Goal: Transaction & Acquisition: Purchase product/service

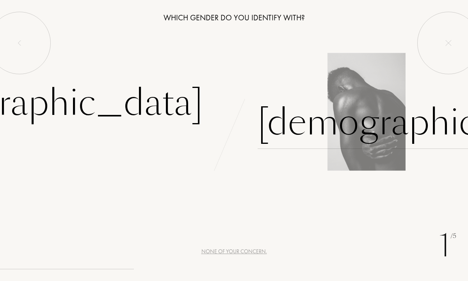
click at [283, 122] on div "[DEMOGRAPHIC_DATA]" at bounding box center [421, 122] width 326 height 53
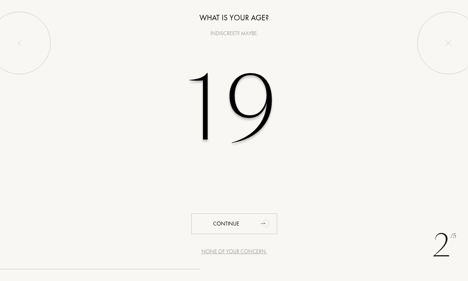
type input "1"
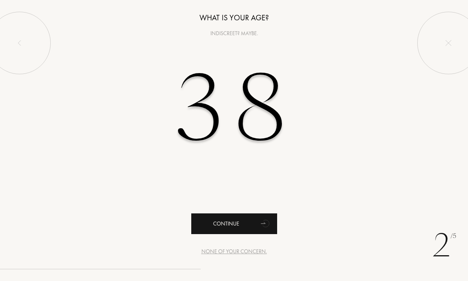
type input "38"
click at [234, 232] on div "Continue" at bounding box center [234, 223] width 86 height 21
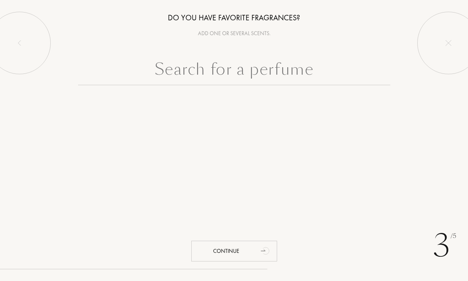
click at [243, 73] on input "text" at bounding box center [234, 71] width 312 height 28
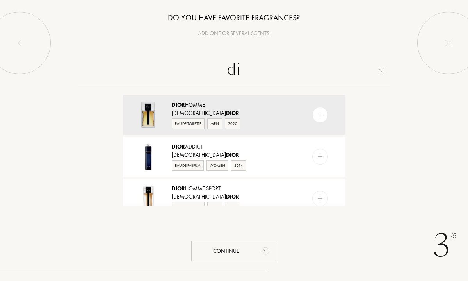
type input "d"
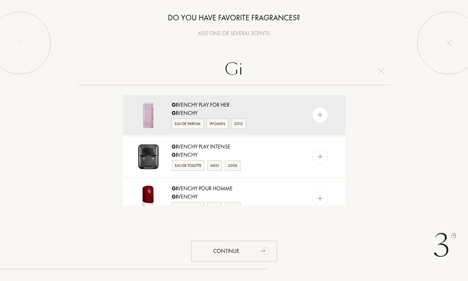
type input "G"
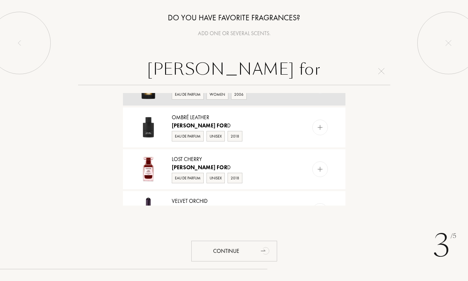
scroll to position [114, 0]
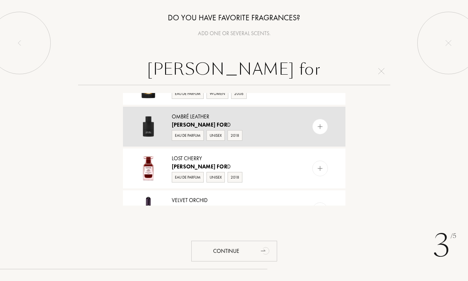
type input "[PERSON_NAME] for"
click at [197, 137] on div "Eau de Parfum" at bounding box center [188, 135] width 32 height 11
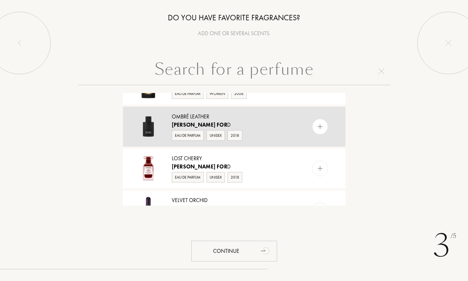
scroll to position [0, 0]
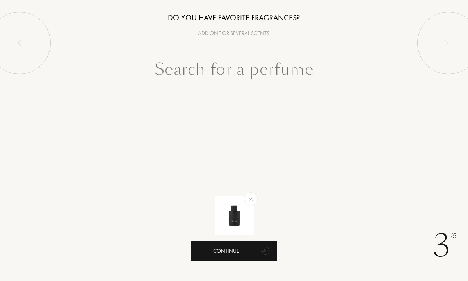
click at [263, 255] on icon "animation" at bounding box center [266, 250] width 16 height 16
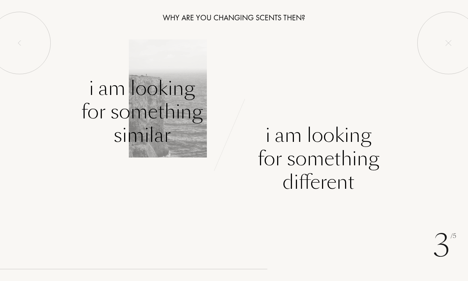
click at [144, 113] on div "I am looking for something similar" at bounding box center [142, 111] width 122 height 70
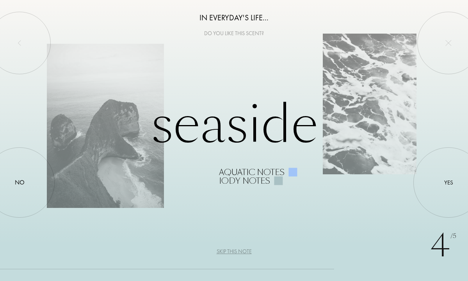
click at [237, 253] on div "Skip this note" at bounding box center [234, 251] width 35 height 8
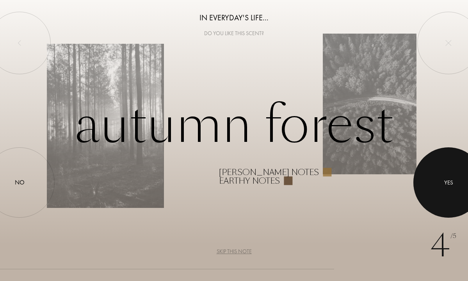
click at [451, 184] on div "Yes" at bounding box center [448, 182] width 9 height 9
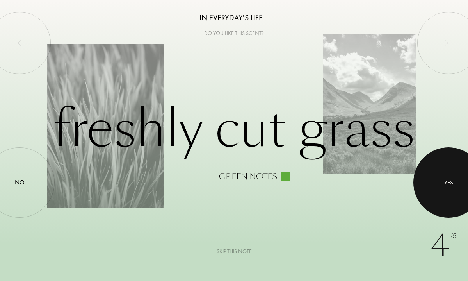
click at [454, 174] on div at bounding box center [448, 182] width 70 height 70
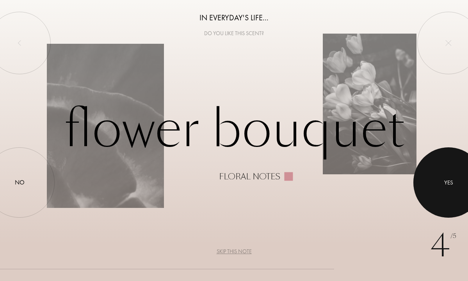
click at [454, 174] on div at bounding box center [448, 182] width 70 height 70
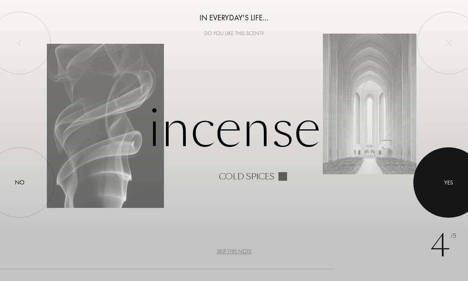
click at [454, 174] on div at bounding box center [448, 182] width 70 height 70
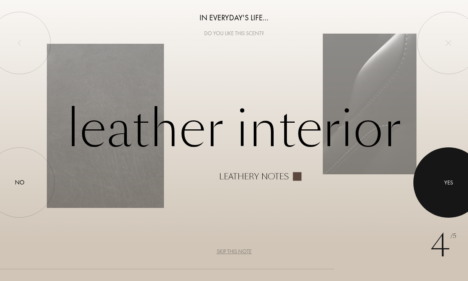
click at [454, 174] on div at bounding box center [448, 182] width 70 height 70
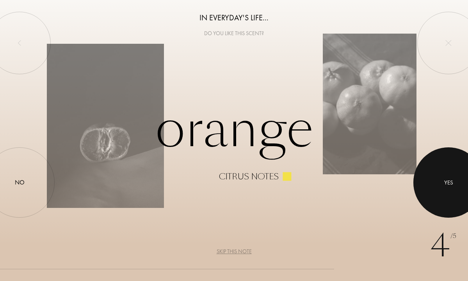
click at [456, 170] on div "Yes" at bounding box center [448, 182] width 70 height 70
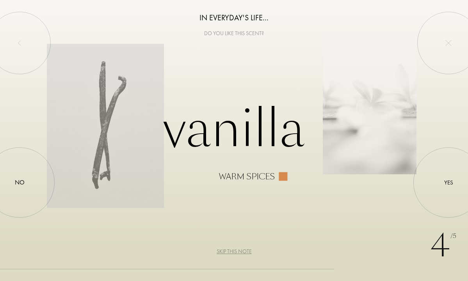
click at [242, 251] on div "Skip this note" at bounding box center [234, 251] width 35 height 8
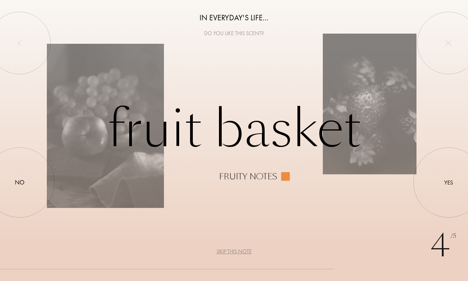
click at [242, 251] on div "Skip this note" at bounding box center [234, 251] width 35 height 8
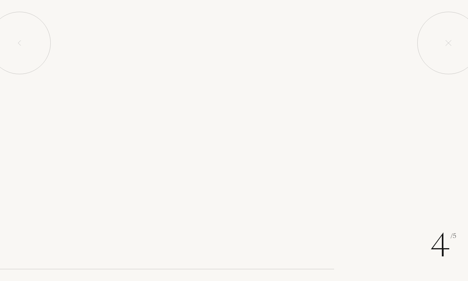
click at [242, 251] on div "Skip this note" at bounding box center [234, 251] width 35 height 8
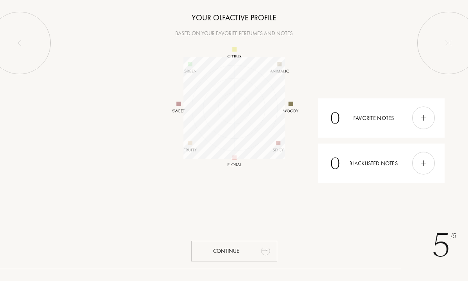
click at [259, 243] on icon "animation" at bounding box center [266, 250] width 16 height 16
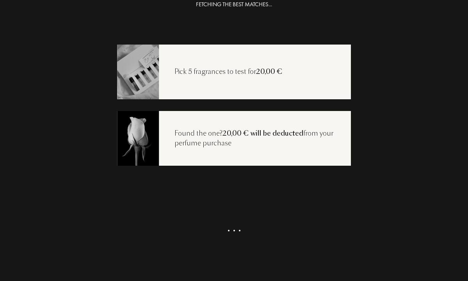
scroll to position [16, 0]
click at [236, 244] on div "Get my selection" at bounding box center [234, 241] width 86 height 21
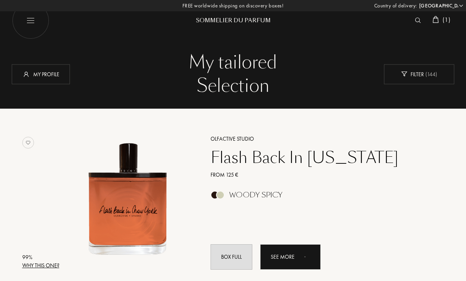
select select "ES"
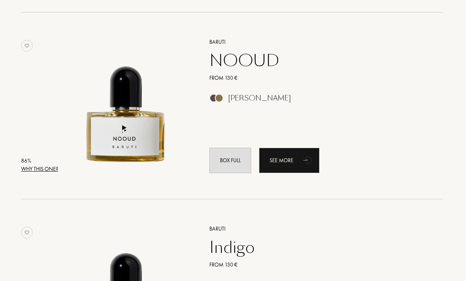
scroll to position [656, 2]
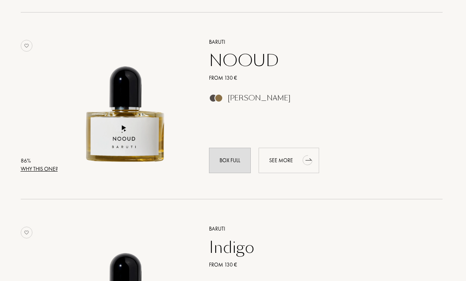
click at [293, 158] on div "See more" at bounding box center [288, 160] width 60 height 25
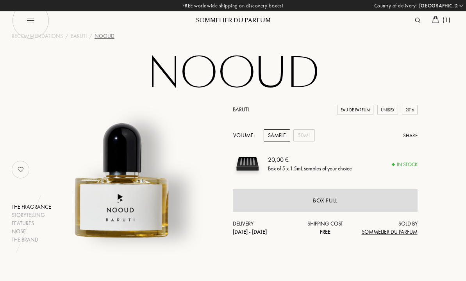
select select "ES"
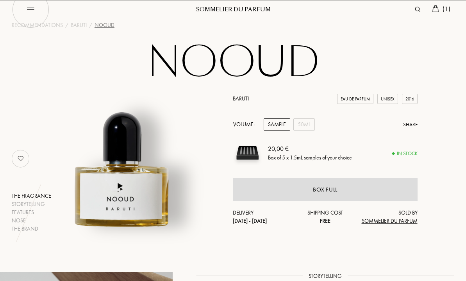
scroll to position [12, 0]
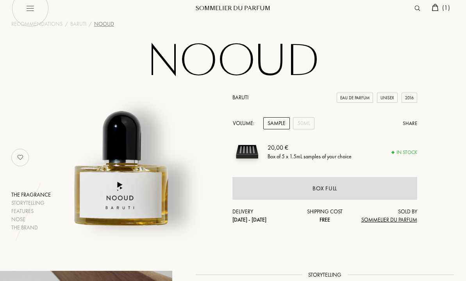
click at [252, 154] on img at bounding box center [246, 151] width 29 height 29
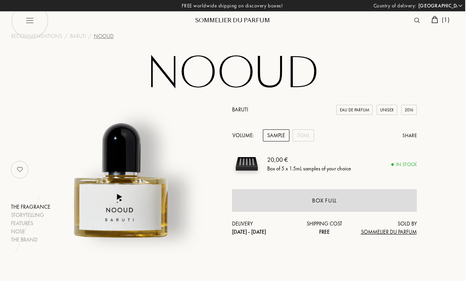
scroll to position [0, 1]
click at [220, 18] on div "Sommelier du Parfum" at bounding box center [232, 20] width 94 height 8
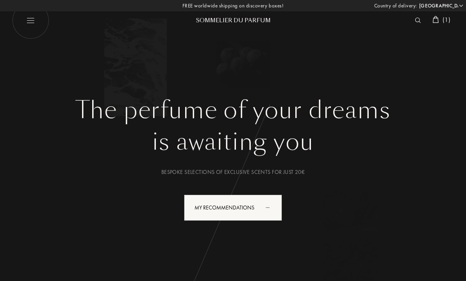
select select "ES"
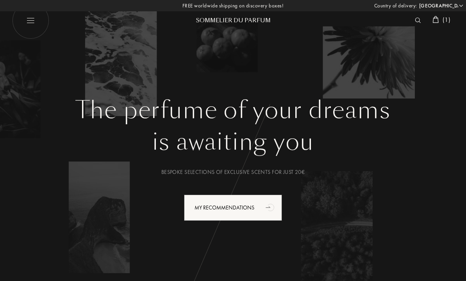
click at [30, 21] on img at bounding box center [30, 20] width 37 height 37
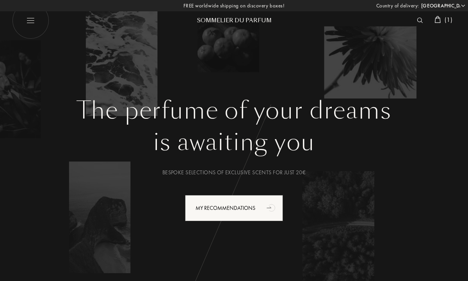
select select "ES"
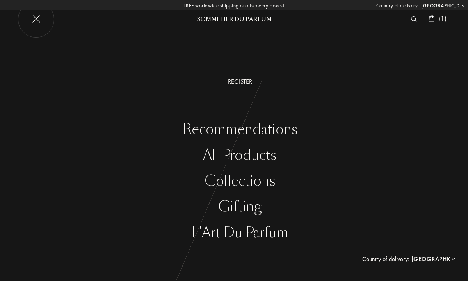
click at [238, 157] on div "All products" at bounding box center [240, 155] width 456 height 16
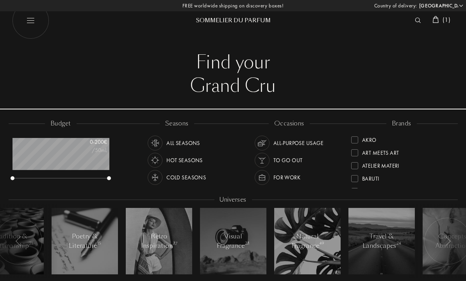
select select "ES"
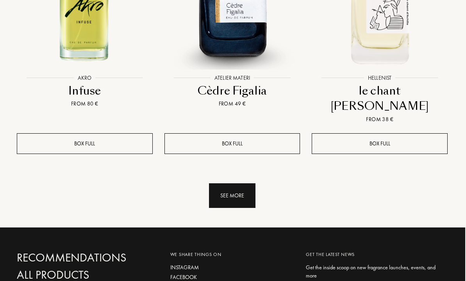
scroll to position [1090, 1]
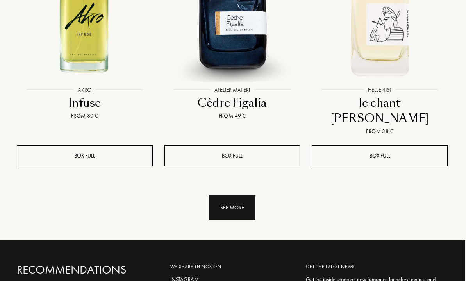
click at [237, 195] on div "See more" at bounding box center [232, 207] width 46 height 25
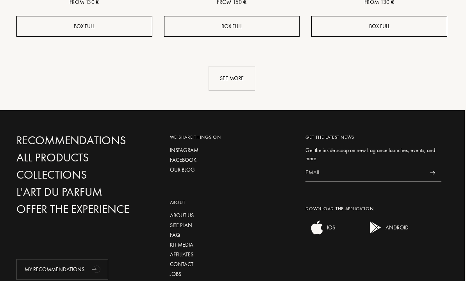
scroll to position [1934, 1]
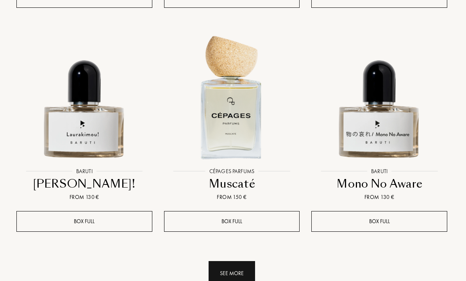
click at [246, 261] on div "See more" at bounding box center [231, 273] width 46 height 25
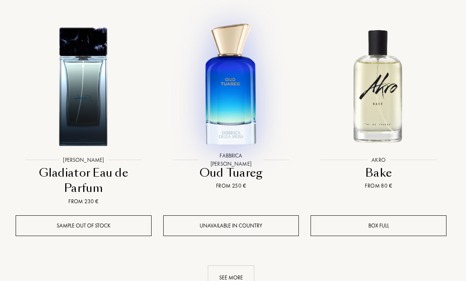
scroll to position [2901, 2]
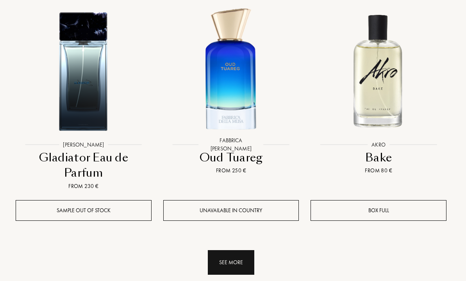
click at [229, 250] on div "See more" at bounding box center [231, 262] width 46 height 25
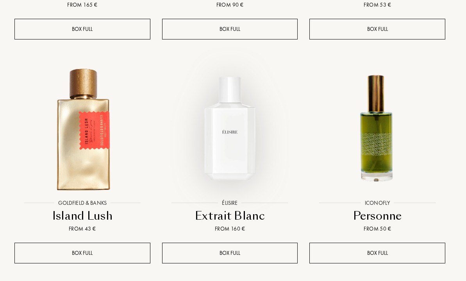
scroll to position [3754, 4]
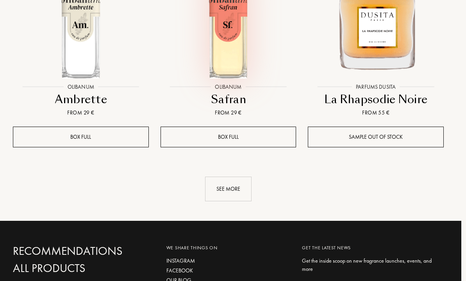
scroll to position [4779, 5]
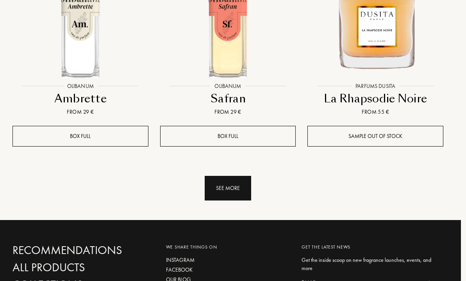
click at [231, 176] on div "See more" at bounding box center [228, 188] width 46 height 25
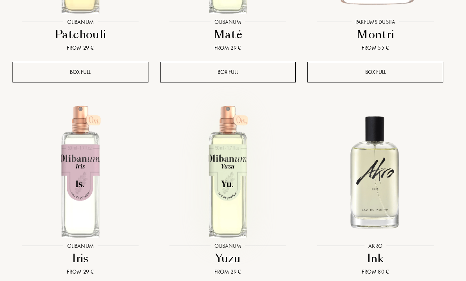
scroll to position [5310, 5]
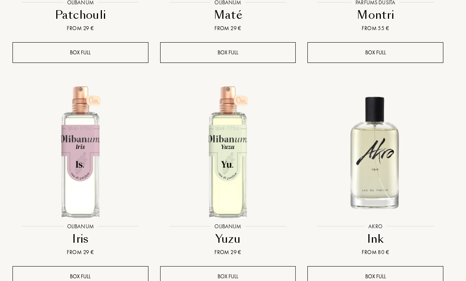
click at [243, 266] on div "Box full" at bounding box center [228, 276] width 136 height 21
click at [231, 266] on div "Box full" at bounding box center [228, 276] width 136 height 21
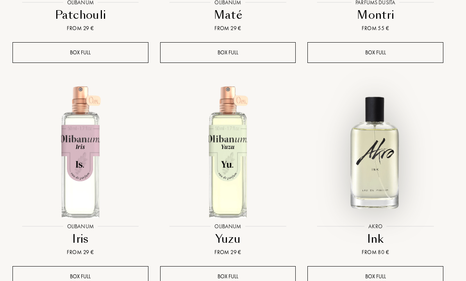
click at [363, 94] on img at bounding box center [375, 151] width 133 height 133
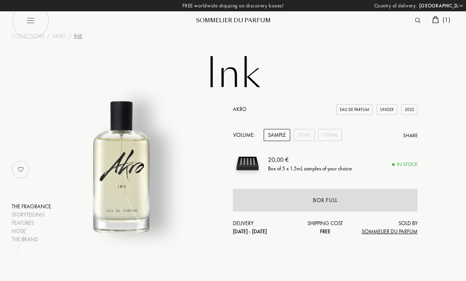
select select "ES"
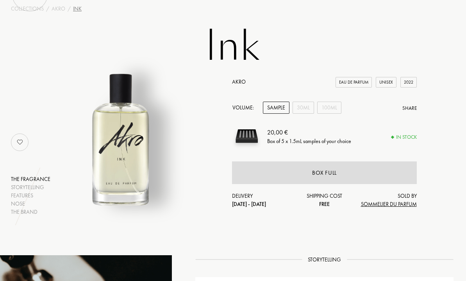
click at [251, 135] on img at bounding box center [246, 135] width 29 height 29
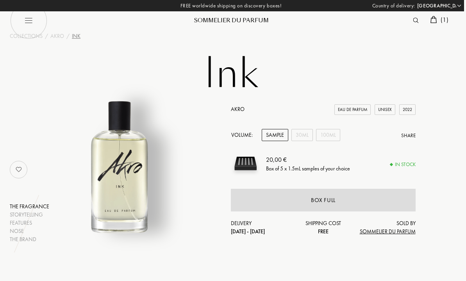
scroll to position [0, 2]
